Goal: Task Accomplishment & Management: Manage account settings

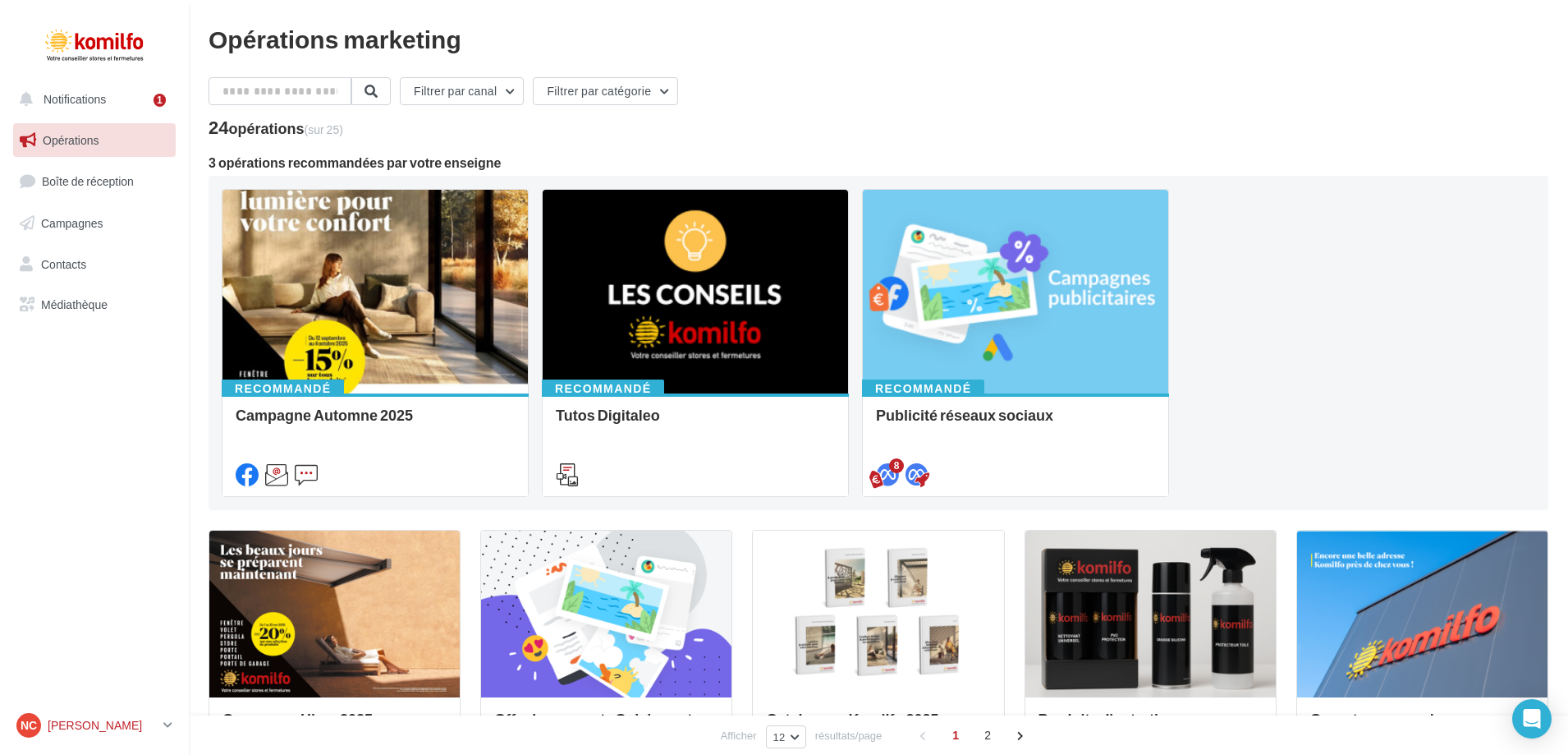
click at [105, 729] on p "[PERSON_NAME]" at bounding box center [102, 725] width 109 height 17
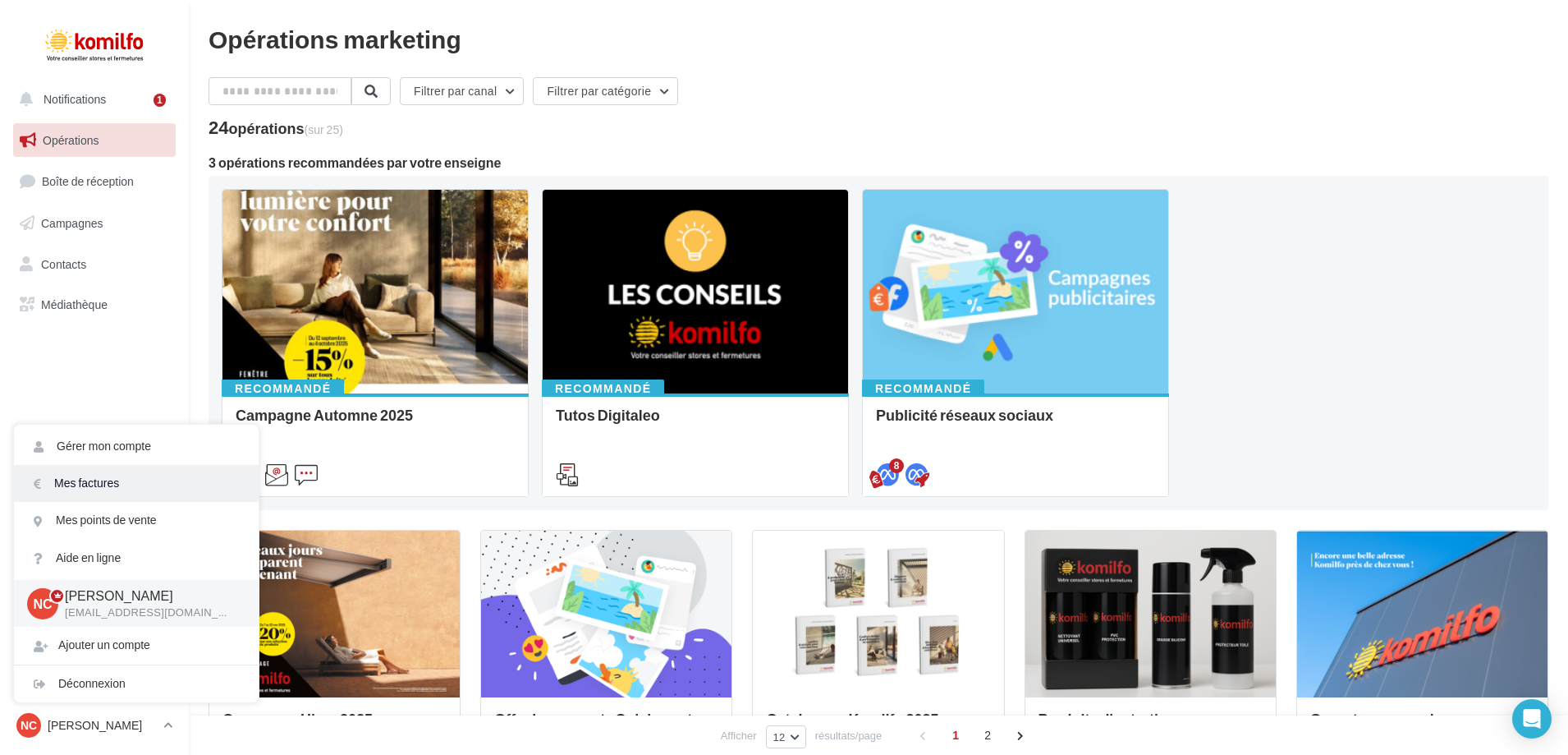
click at [106, 485] on link "Mes factures" at bounding box center [136, 483] width 245 height 37
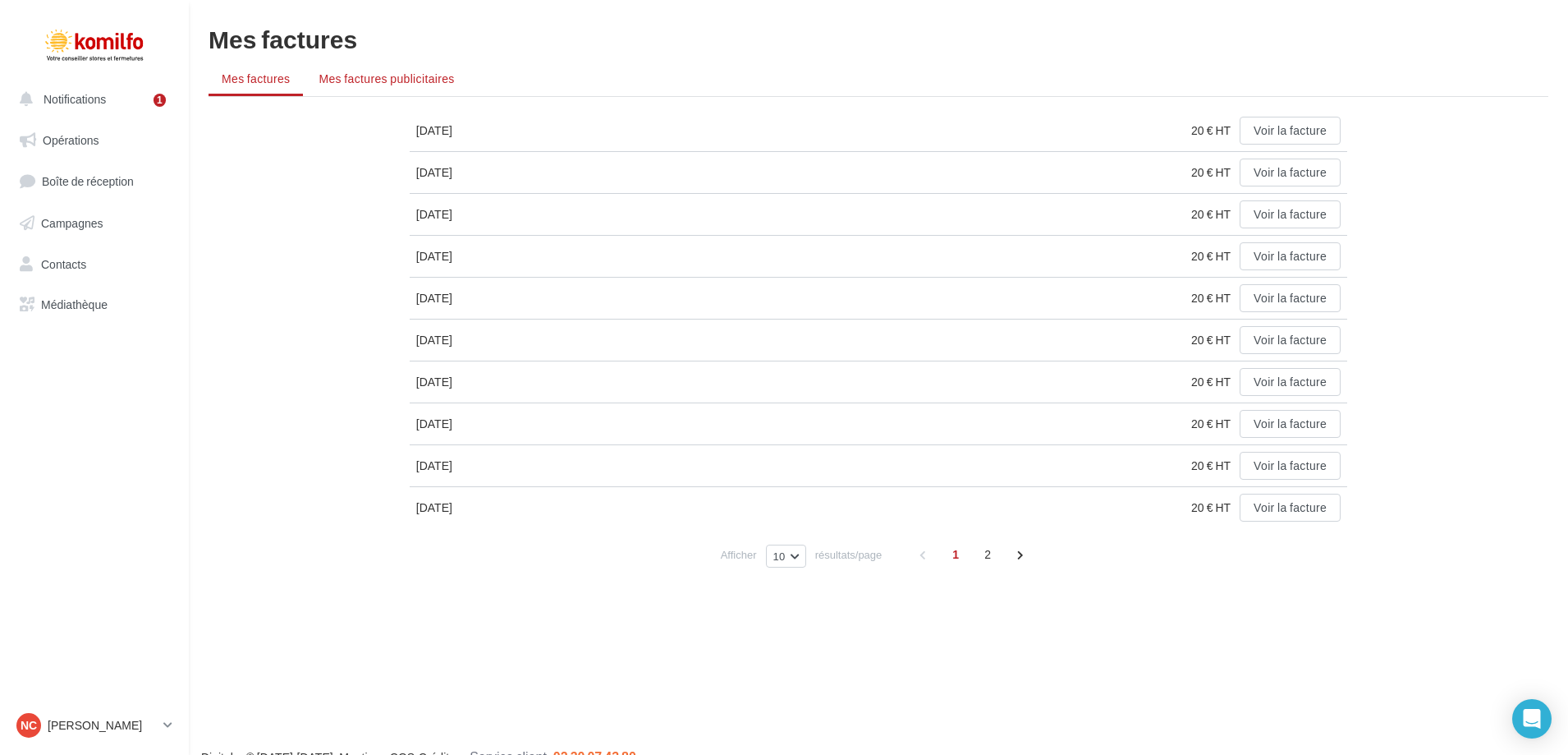
click at [394, 75] on span "Mes factures publicitaires" at bounding box center [386, 78] width 135 height 14
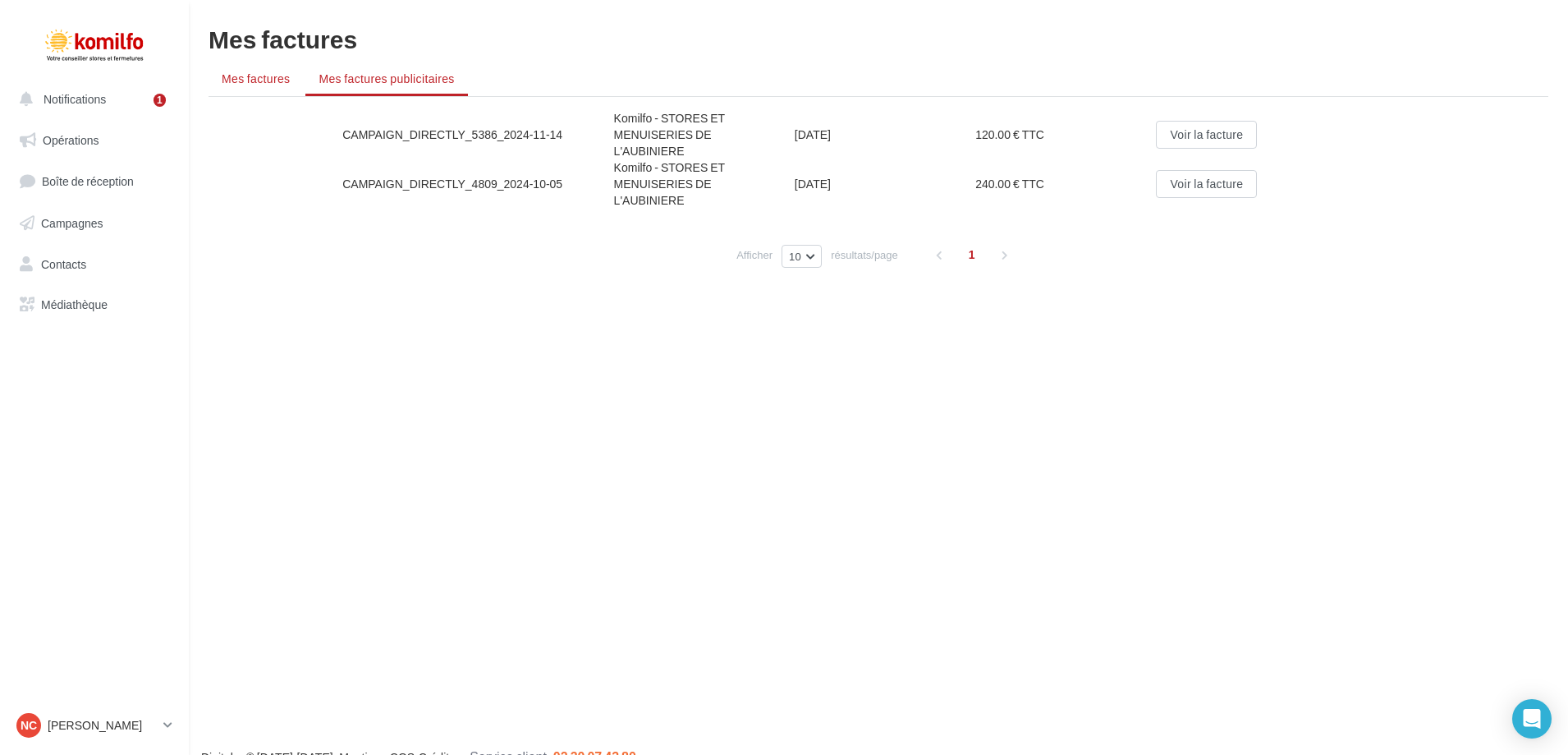
click at [250, 75] on span "Mes factures" at bounding box center [255, 78] width 68 height 14
